Goal: Find specific page/section: Find specific page/section

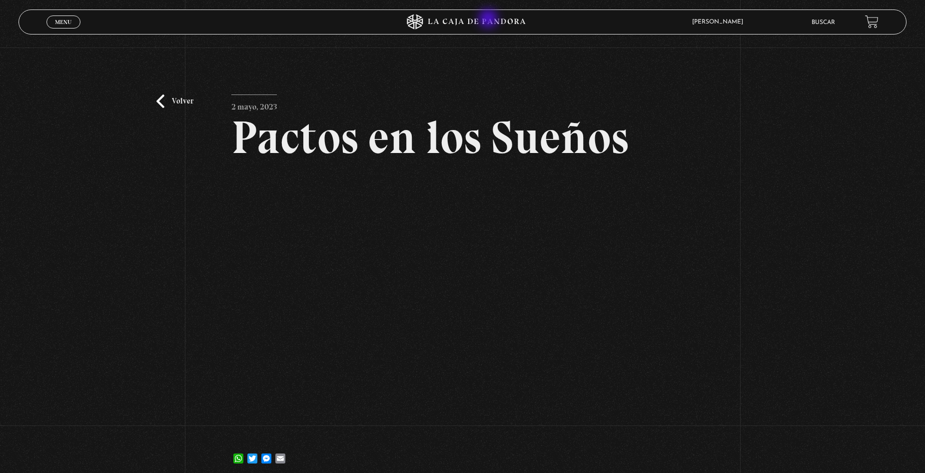
click at [489, 19] on icon at bounding box center [476, 21] width 97 height 6
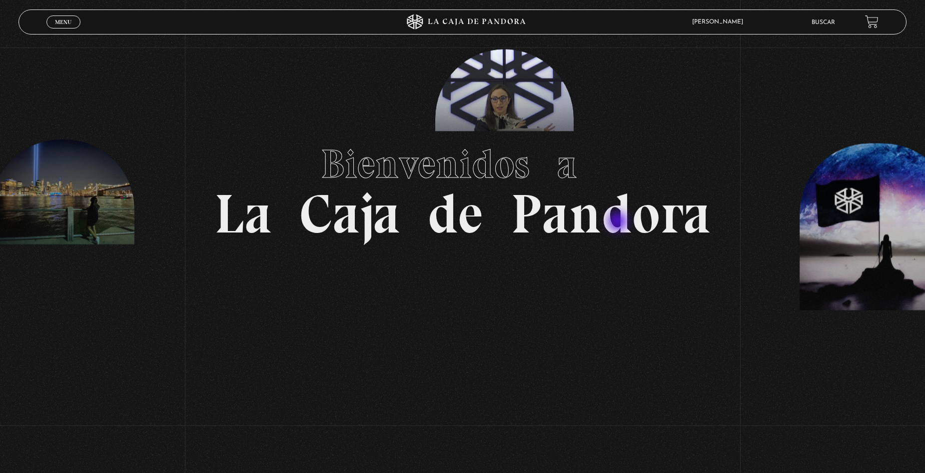
scroll to position [200, 0]
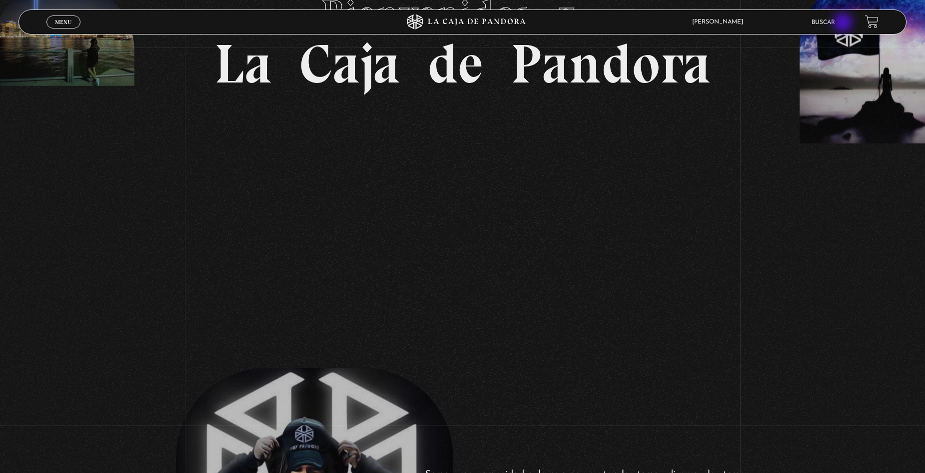
click at [844, 23] on ul "Buscar" at bounding box center [833, 21] width 43 height 15
click at [835, 20] on link "Buscar" at bounding box center [823, 22] width 23 height 6
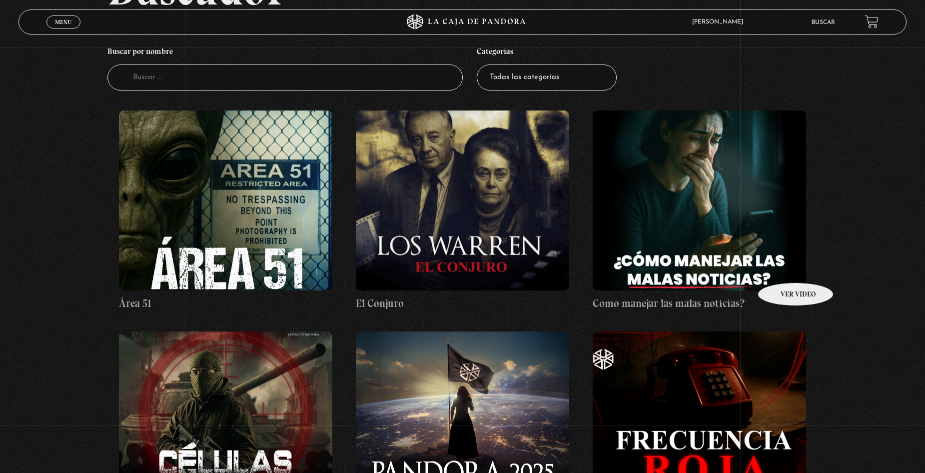
scroll to position [150, 0]
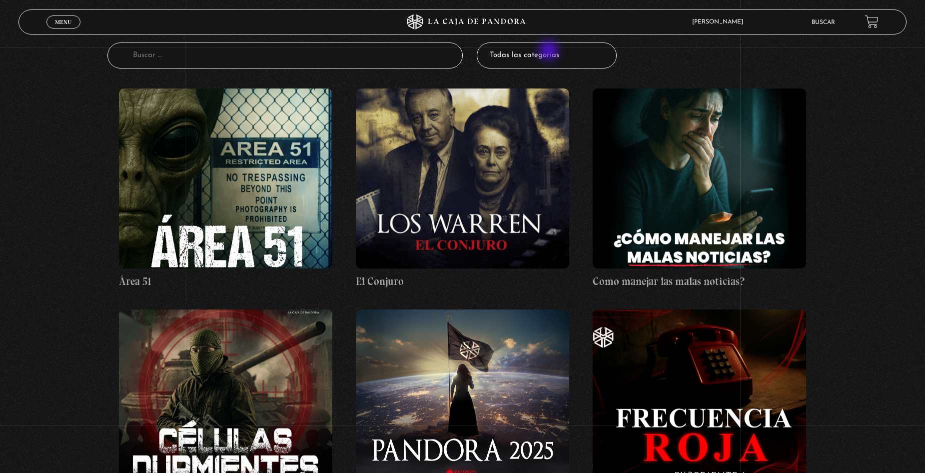
click at [549, 51] on select "Todas las categorías 11:11 Humanitario (1) Amo los Lunes (2) Análisis de series…" at bounding box center [547, 55] width 140 height 26
select select "centinelas"
click at [480, 42] on select "Todas las categorías 11:11 Humanitario (1) Amo los Lunes (2) Análisis de series…" at bounding box center [547, 55] width 140 height 26
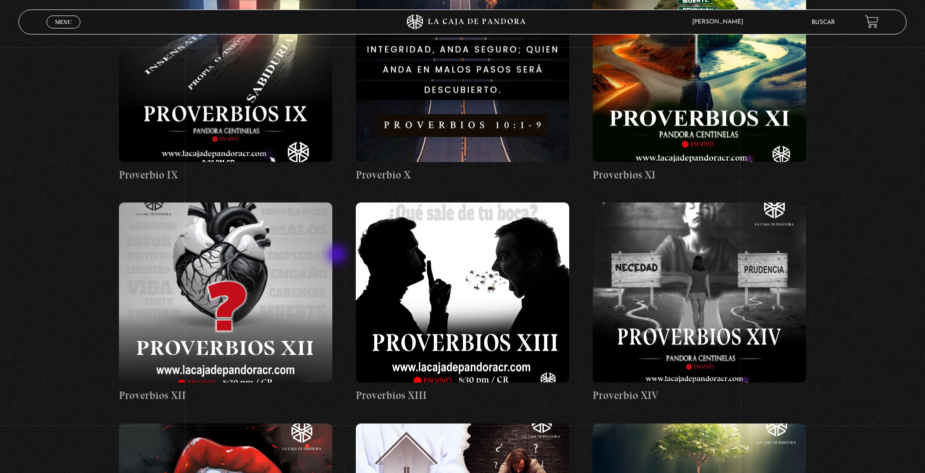
scroll to position [950, 0]
click at [435, 241] on figure at bounding box center [462, 293] width 213 height 180
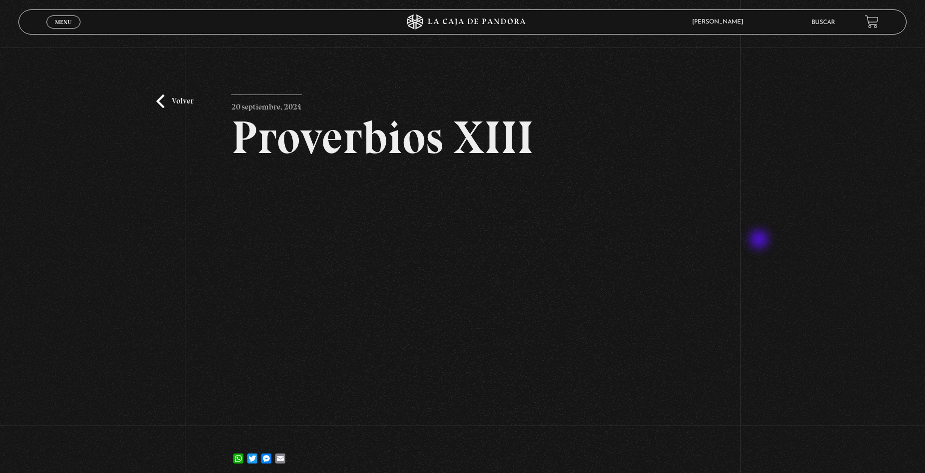
click at [762, 240] on div "Volver [DATE] Proverbios XIII WhatsApp Twitter Messenger Email" at bounding box center [462, 264] width 925 height 434
